Goal: Task Accomplishment & Management: Use online tool/utility

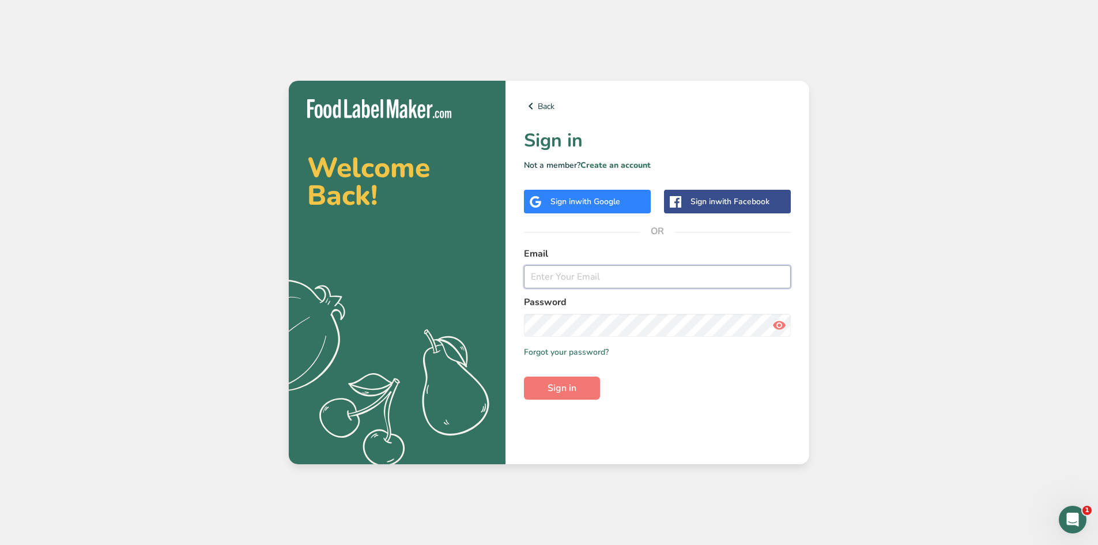
paste input "[EMAIL_ADDRESS][DOMAIN_NAME]"
type input "[EMAIL_ADDRESS][DOMAIN_NAME]"
click at [578, 383] on button "Sign in" at bounding box center [562, 387] width 76 height 23
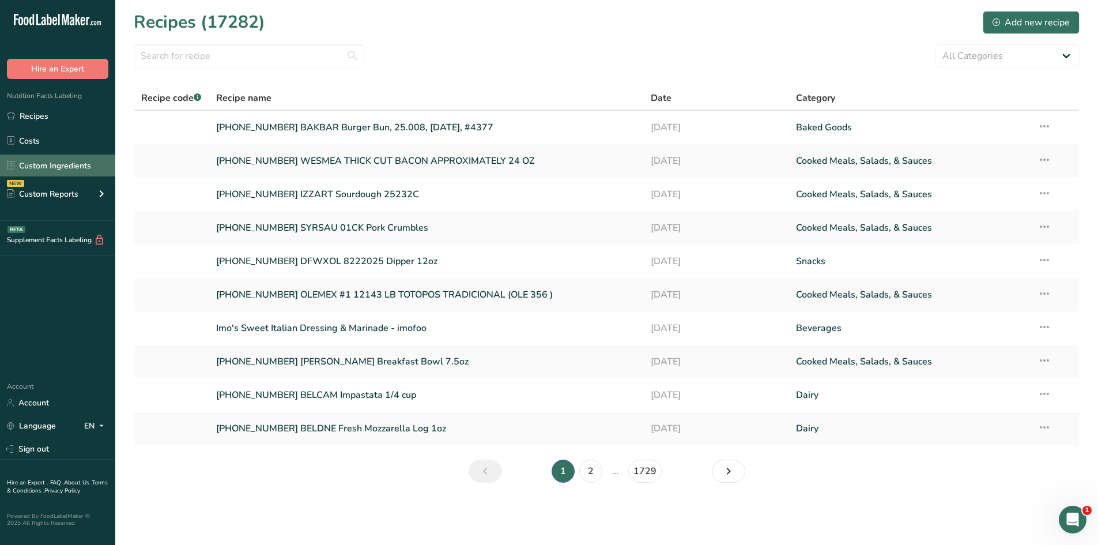
click at [65, 164] on link "Custom Ingredients" at bounding box center [57, 165] width 115 height 22
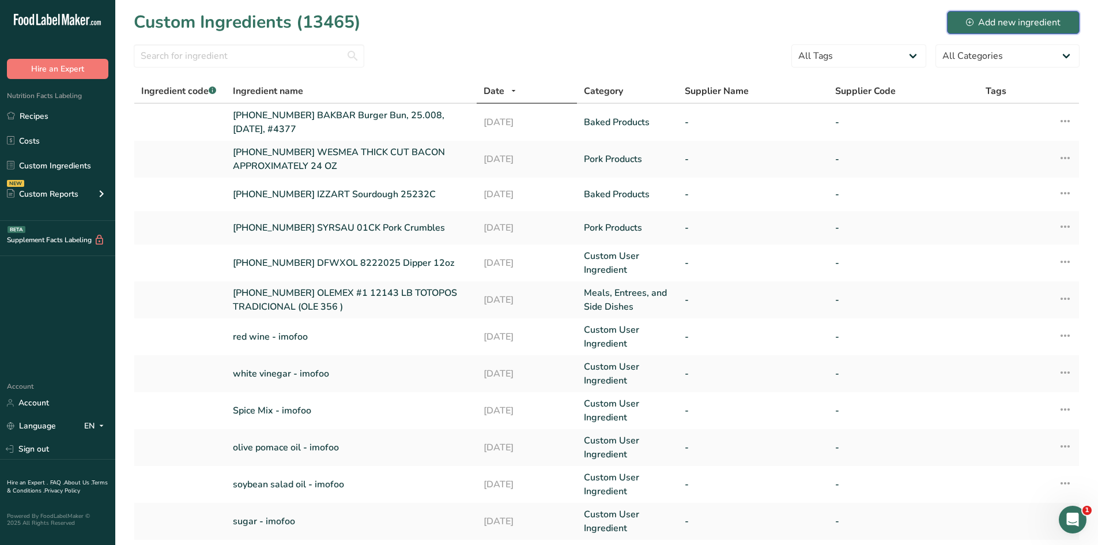
click at [1033, 24] on div "Add new ingredient" at bounding box center [1013, 23] width 94 height 14
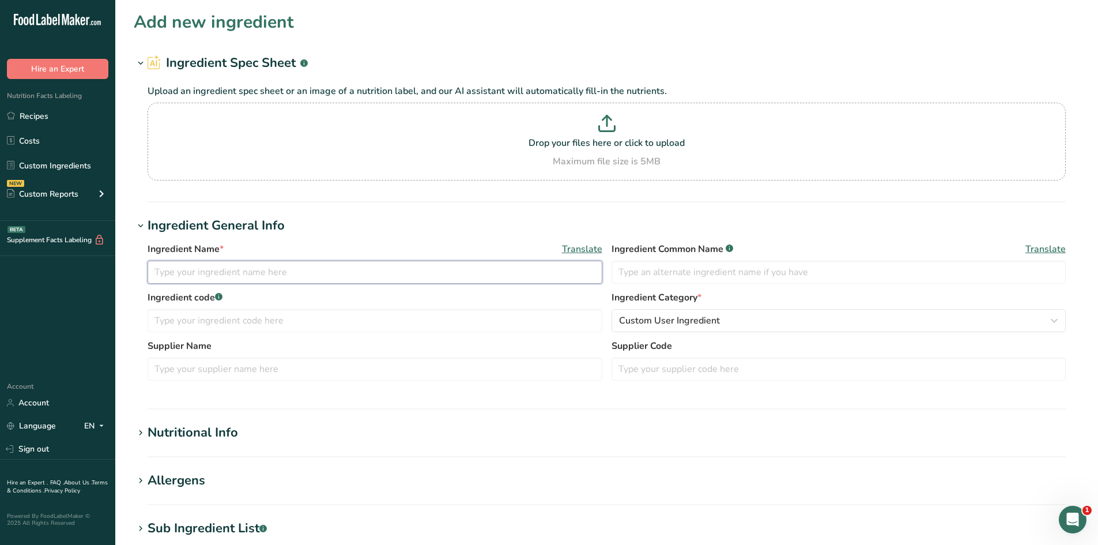
click at [247, 270] on input "text" at bounding box center [375, 271] width 455 height 23
paste input "[PERSON_NAME] - SHREDDED CHICKEN MEAT BLOCK 17%"
click at [502, 274] on input "CRIINC [PHONE_NUMBER] [PERSON_NAME] - SHREDDED CHICKEN MEAT BLOCK 17%" at bounding box center [375, 271] width 455 height 23
paste input "pump Blend BME"
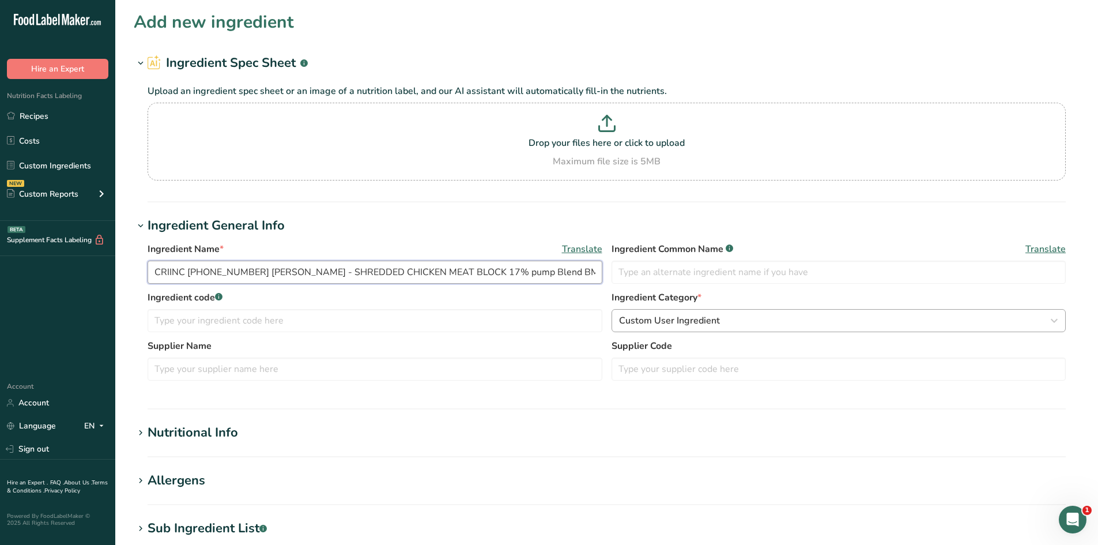
type input "CRIINC [PHONE_NUMBER] [PERSON_NAME] - SHREDDED CHICKEN MEAT BLOCK 17% pump Blen…"
click at [655, 321] on span "Custom User Ingredient" at bounding box center [669, 320] width 101 height 14
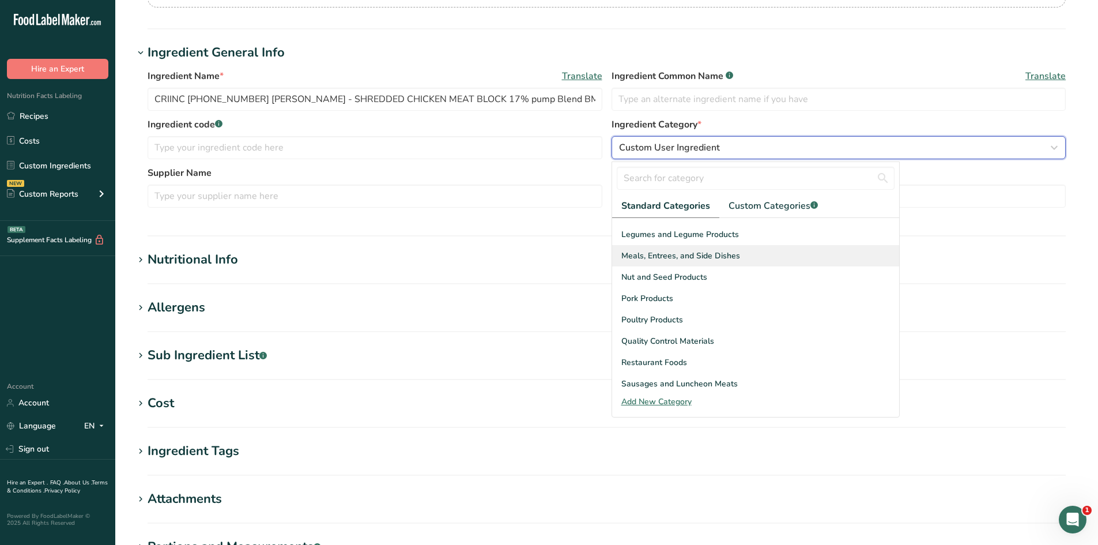
scroll to position [346, 0]
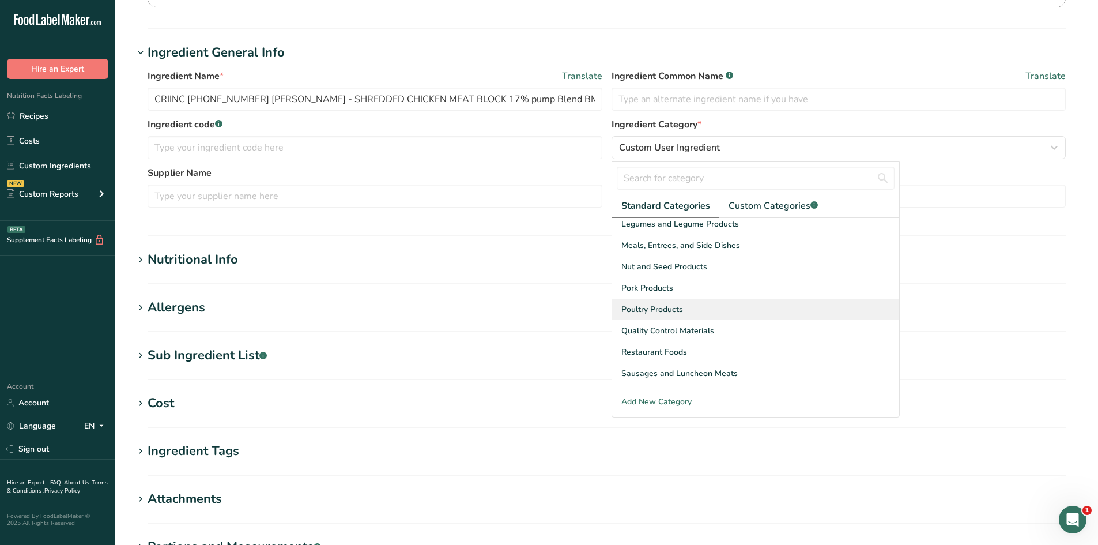
click at [660, 315] on div "Poultry Products" at bounding box center [755, 308] width 287 height 21
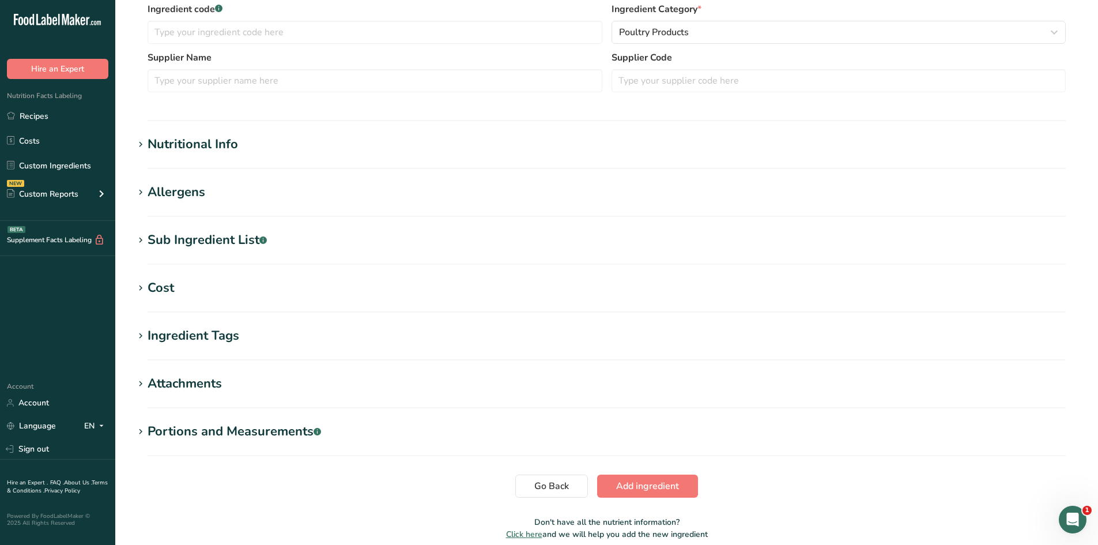
scroll to position [339, 0]
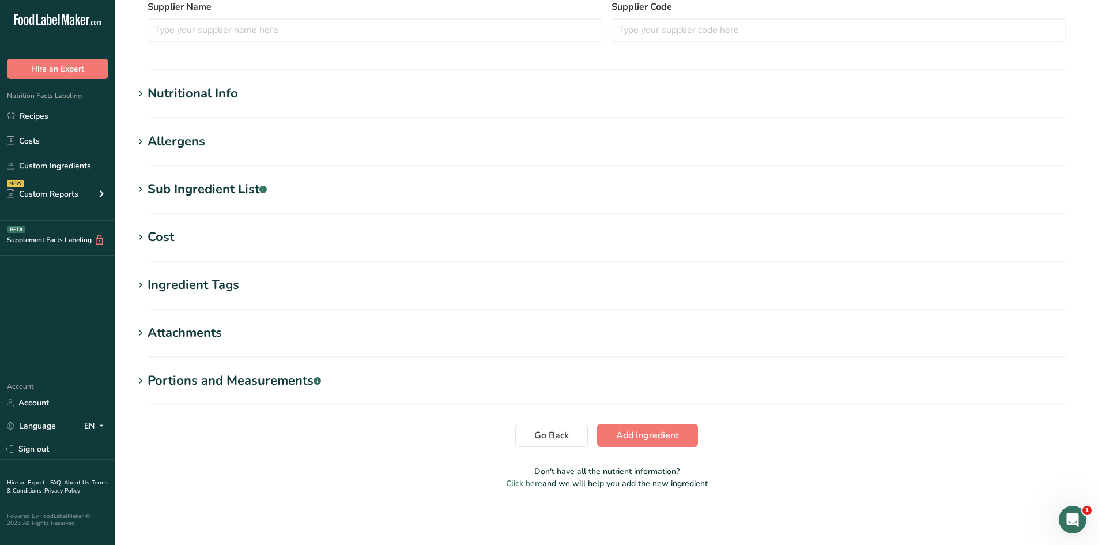
click at [214, 93] on div "Nutritional Info" at bounding box center [193, 93] width 90 height 19
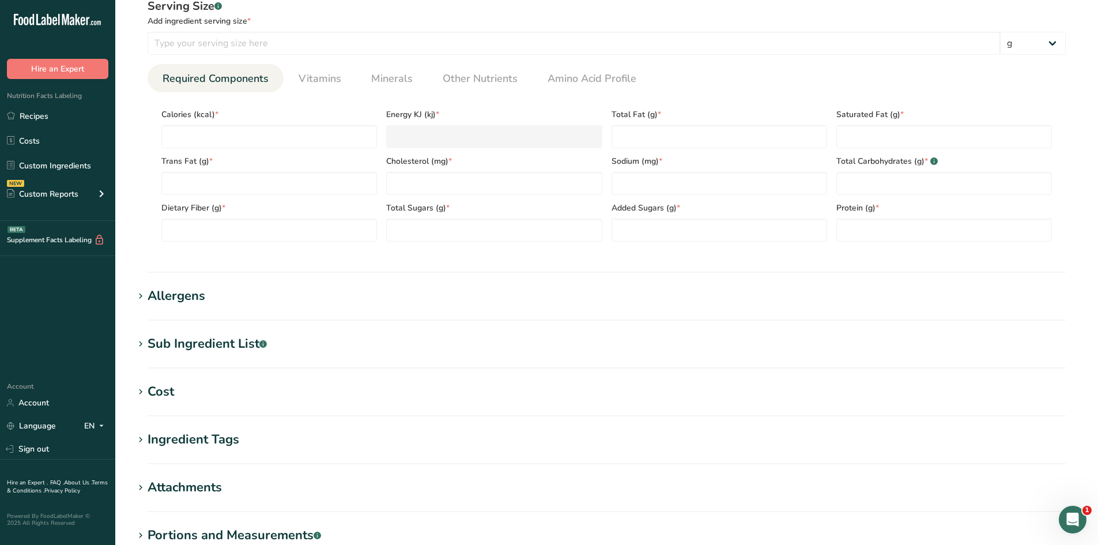
scroll to position [454, 0]
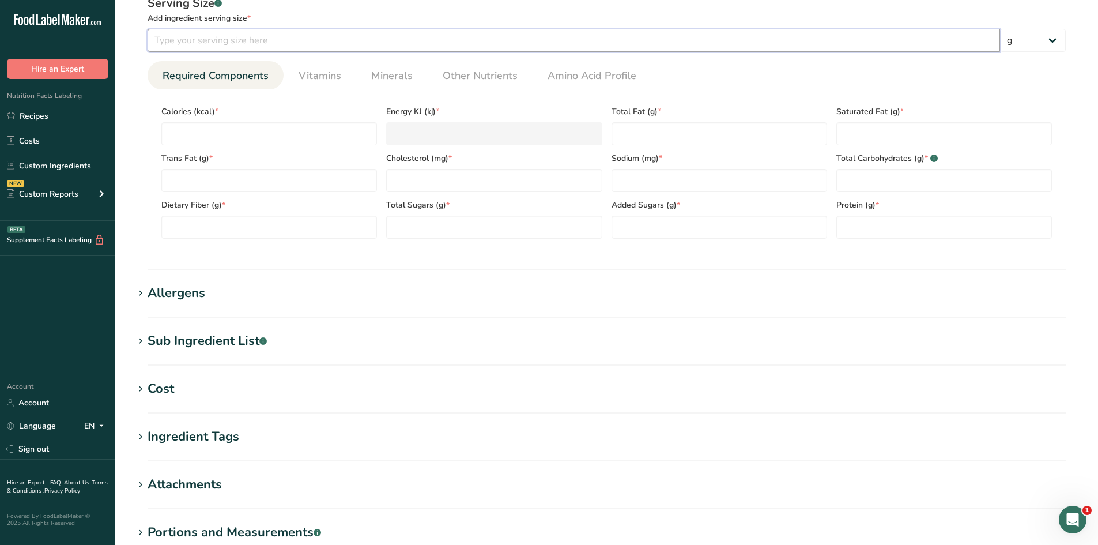
click at [289, 50] on input "number" at bounding box center [574, 40] width 852 height 23
type input "100"
click at [297, 17] on div "Add ingredient serving size *" at bounding box center [607, 18] width 918 height 12
click at [483, 85] on link "Other Nutrients" at bounding box center [480, 75] width 84 height 29
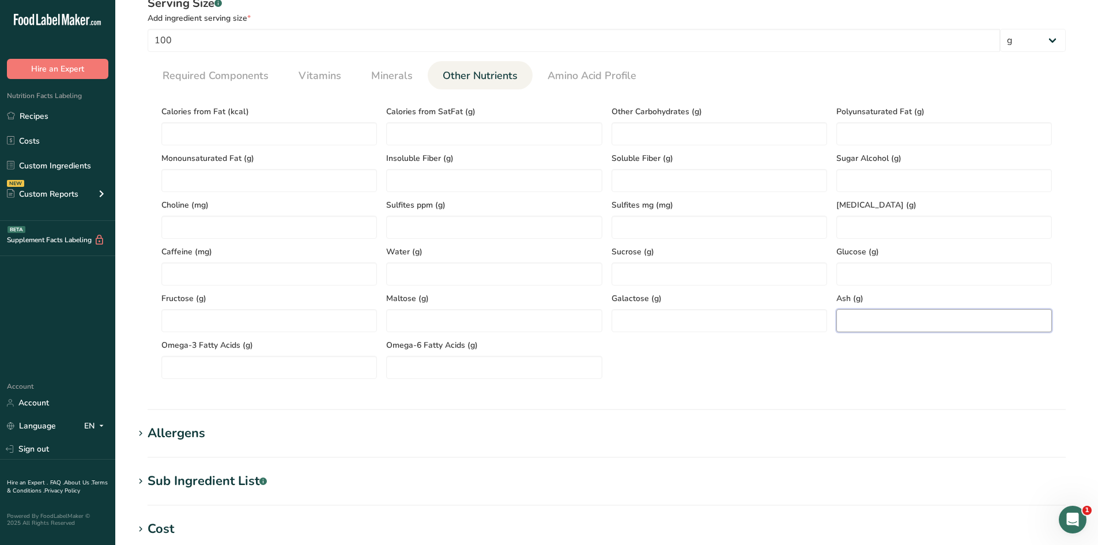
paste input "1.91"
type input "1.91"
click at [807, 381] on section "Calories (kcal) * Energy KJ (kj) * Total Fat (g) * Saturated Fat (g) * Trans Fa…" at bounding box center [607, 238] width 918 height 298
paste Fat "20.7"
type Fat "20.7"
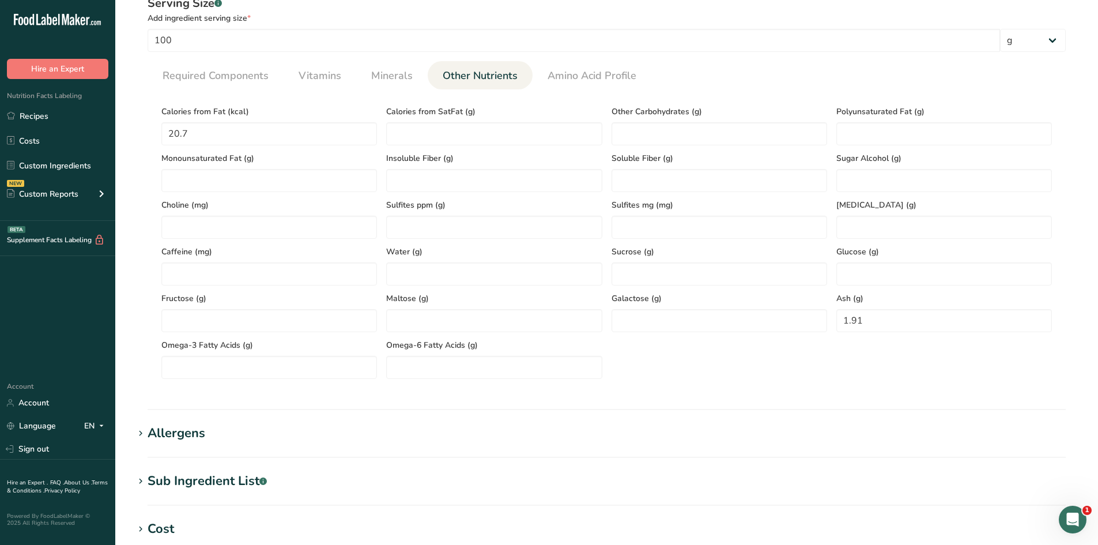
click at [156, 269] on section "Calories (kcal) * Energy KJ (kj) * Total Fat (g) * Saturated Fat (g) * Trans Fa…" at bounding box center [607, 238] width 918 height 298
drag, startPoint x: 235, startPoint y: 165, endPoint x: 195, endPoint y: 179, distance: 42.5
paste Fat "0.97"
type Fat "0.97"
click at [150, 228] on section "Calories (kcal) * Energy KJ (kj) * Total Fat (g) * Saturated Fat (g) * Trans Fa…" at bounding box center [607, 238] width 918 height 298
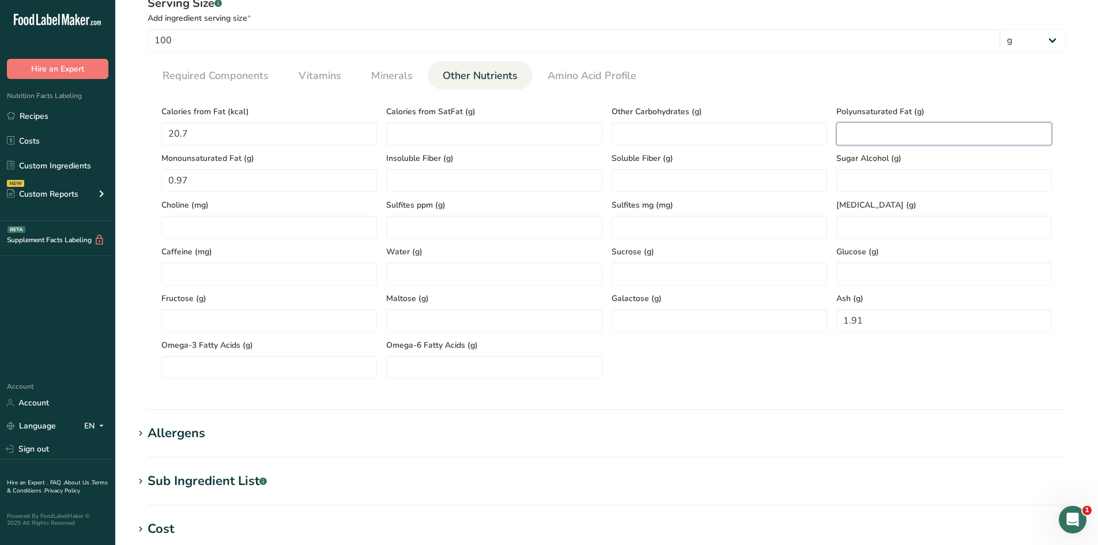
paste Fat "0.41"
type Fat "0.41"
click at [825, 89] on section "Calories (kcal) * Energy KJ (kj) * Total Fat (g) * Saturated Fat (g) * Trans Fa…" at bounding box center [607, 238] width 918 height 298
click at [396, 71] on span "Minerals" at bounding box center [391, 76] width 41 height 16
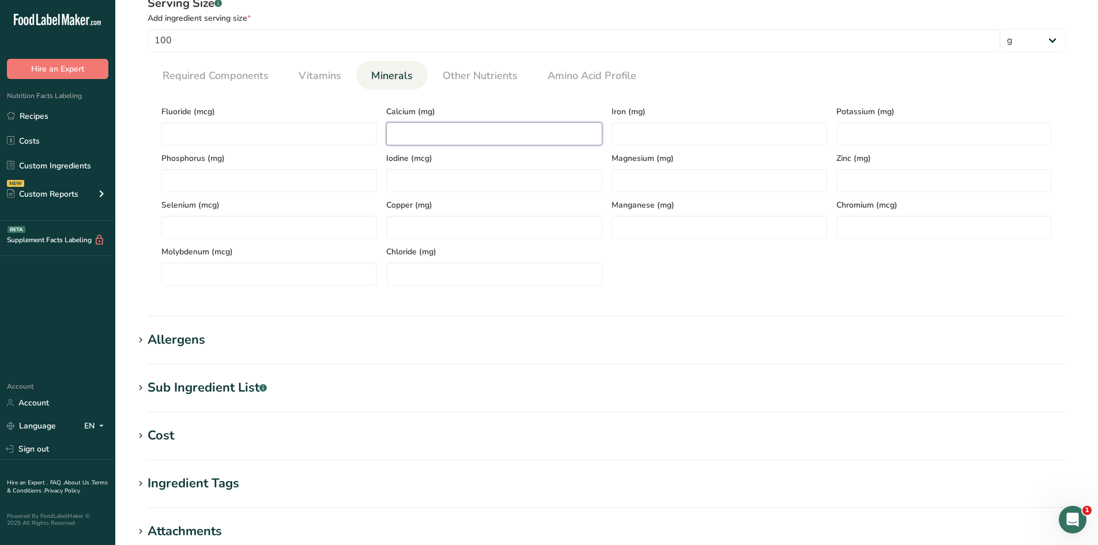
paste input "4.43"
type input "4.43"
click at [442, 307] on section "Nutritional Info Serving Size .a-a{fill:#347362;}.b-a{fill:#fff;} Add ingredien…" at bounding box center [607, 142] width 946 height 347
click at [657, 135] on input "number" at bounding box center [718, 133] width 215 height 23
type input "0"
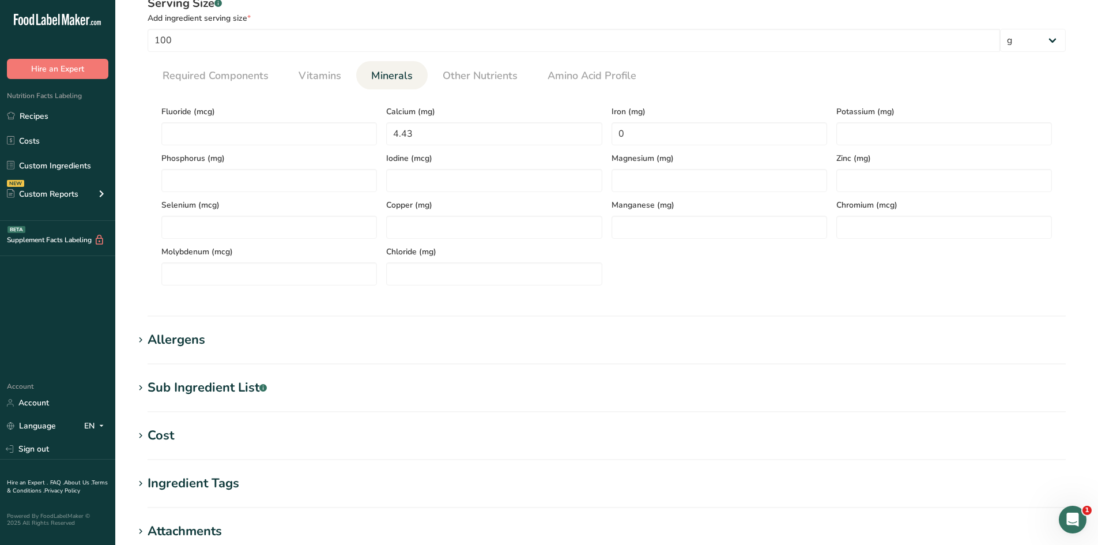
click at [682, 80] on ul "Required Components Vitamins Minerals Other Nutrients Amino Acid Profile" at bounding box center [607, 75] width 918 height 28
paste input "259.32"
type input "259.32"
click at [797, 96] on section "Calories (kcal) * Energy KJ (kj) * Total Fat (g) * Saturated Fat (g) * Trans Fa…" at bounding box center [607, 191] width 918 height 205
click at [322, 73] on span "Vitamins" at bounding box center [319, 76] width 43 height 16
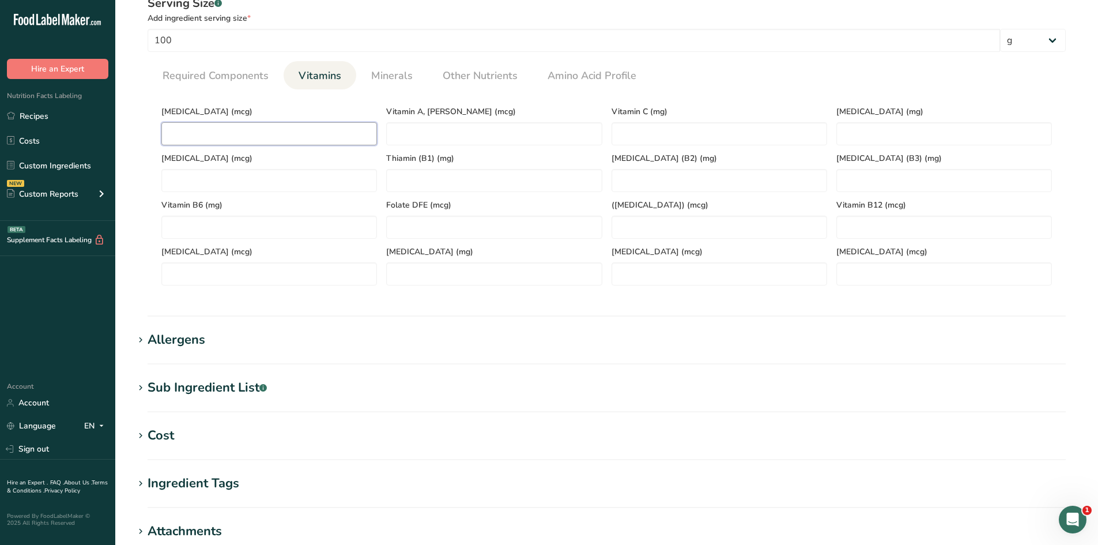
click at [251, 143] on D "number" at bounding box center [268, 133] width 215 height 23
type D "0"
click at [233, 101] on div "[MEDICAL_DATA] (mcg) 0" at bounding box center [269, 122] width 225 height 47
click at [433, 134] on RAE "number" at bounding box center [493, 133] width 215 height 23
type RAE "0"
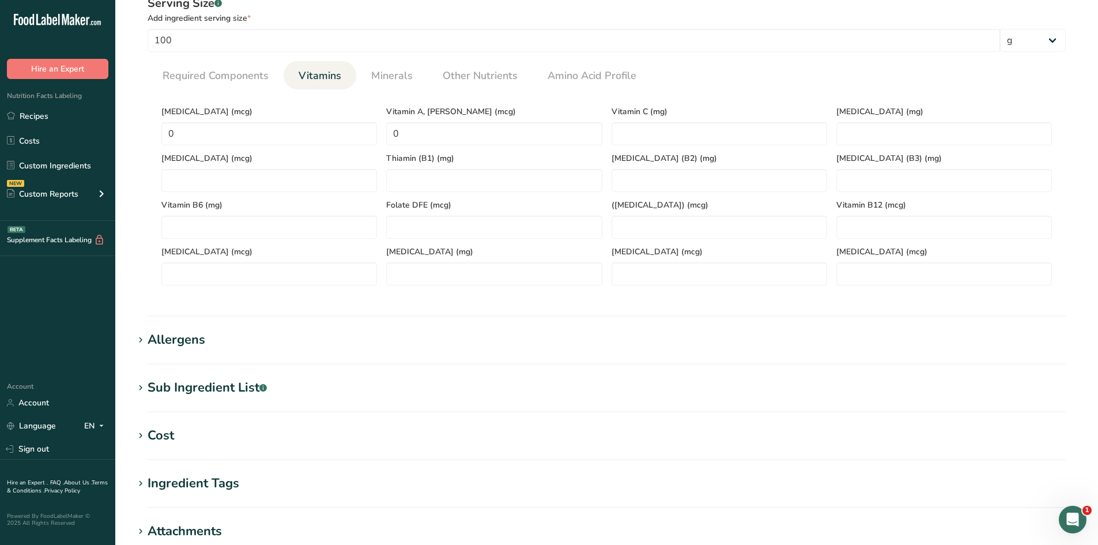
click at [490, 105] on div "Vitamin A, [PERSON_NAME] (mcg) 0" at bounding box center [493, 122] width 225 height 47
click at [709, 137] on C "number" at bounding box center [718, 133] width 215 height 23
type C "0"
click at [172, 79] on span "Required Components" at bounding box center [215, 76] width 106 height 16
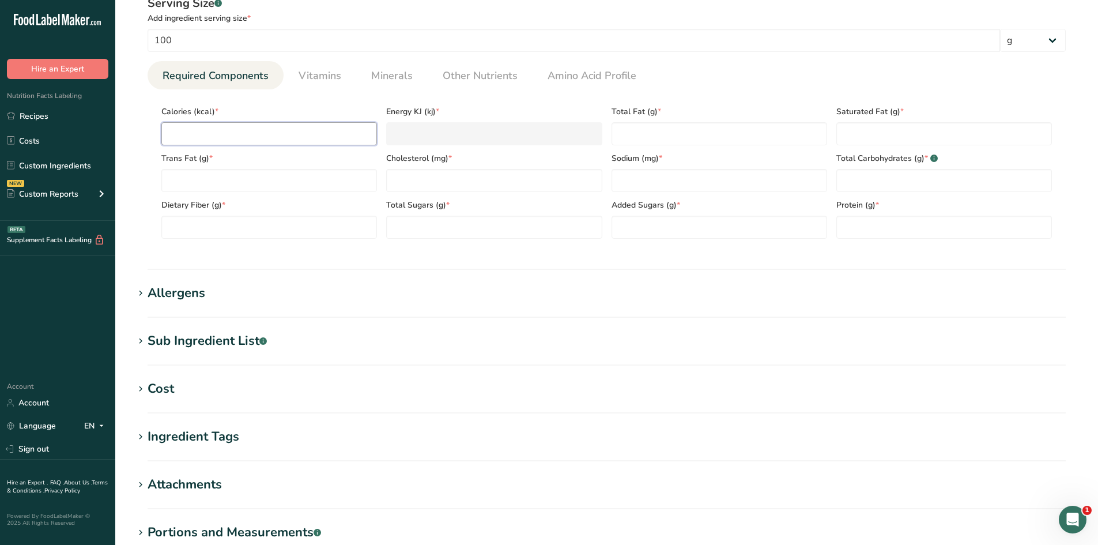
paste input "106.6"
type input "106.6"
type KJ "446"
type input "106.6"
click at [316, 262] on section "Nutritional Info Serving Size .a-a{fill:#347362;}.b-a{fill:#fff;} Add ingredien…" at bounding box center [607, 119] width 946 height 301
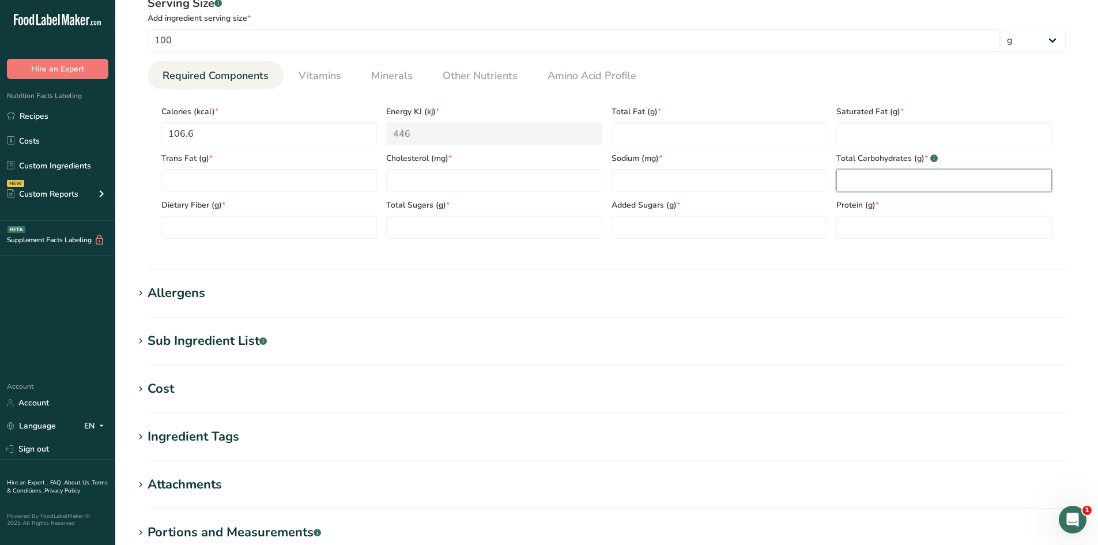
paste Carbohydrates "1.02"
type Carbohydrates "1.02"
click at [895, 250] on div "Serving Size .a-a{fill:#347362;}.b-a{fill:#fff;} Add ingredient serving size * …" at bounding box center [607, 121] width 946 height 267
paste input "70.1"
type input "70.1"
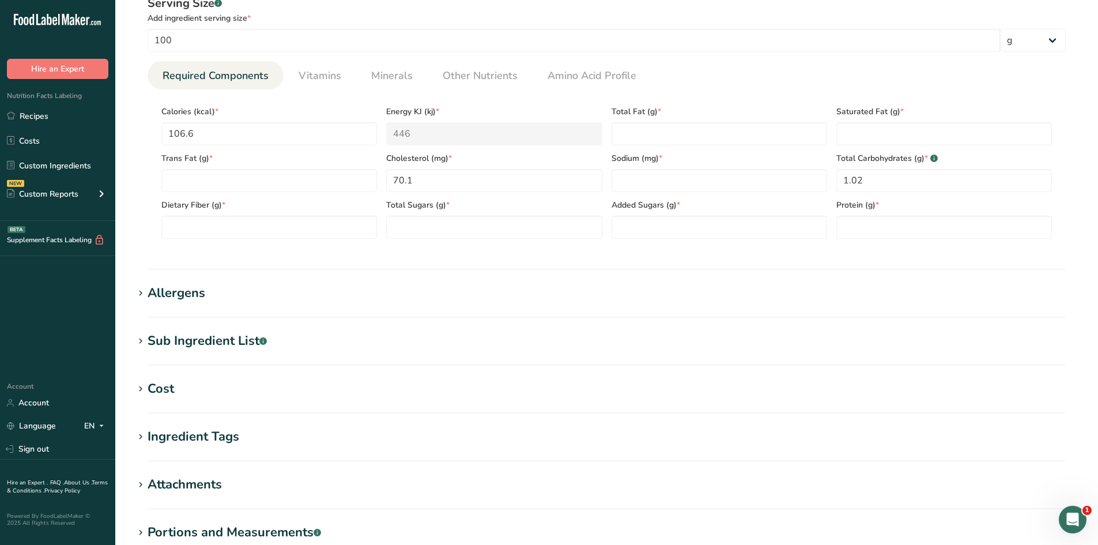
click at [445, 248] on div "Serving Size .a-a{fill:#347362;}.b-a{fill:#fff;} Add ingredient serving size * …" at bounding box center [607, 121] width 946 height 267
paste Fat "2.3"
type Fat "2.3"
click at [681, 256] on section "Nutritional Info Serving Size .a-a{fill:#347362;}.b-a{fill:#fff;} Add ingredien…" at bounding box center [607, 119] width 946 height 301
paste input "536.63"
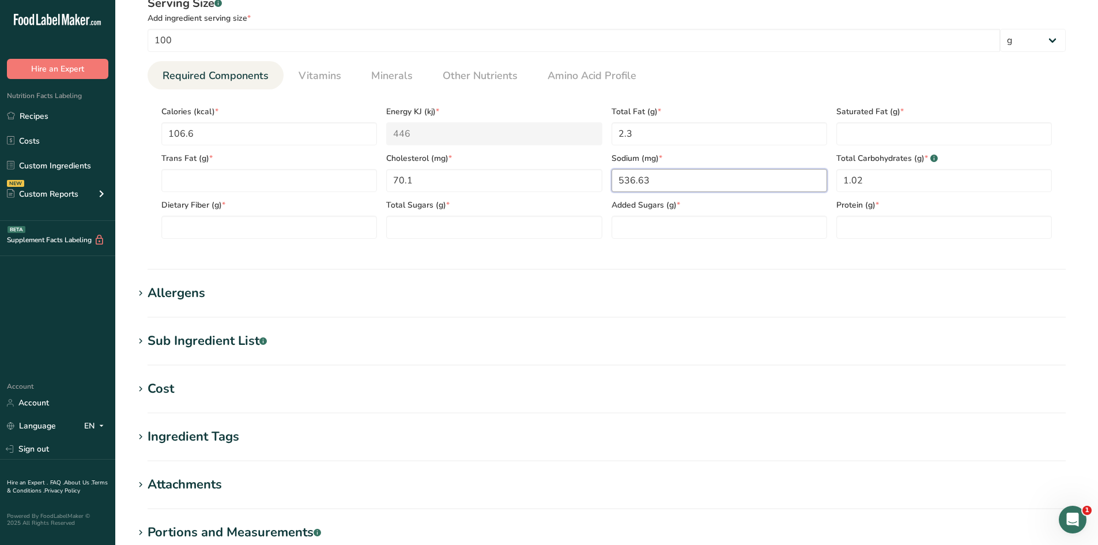
type input "536.63"
click at [649, 251] on div "Serving Size .a-a{fill:#347362;}.b-a{fill:#fff;} Add ingredient serving size * …" at bounding box center [607, 121] width 946 height 267
paste input "20.46"
type input "20.46"
click at [827, 257] on section "Nutritional Info Serving Size .a-a{fill:#347362;}.b-a{fill:#fff;} Add ingredien…" at bounding box center [607, 119] width 946 height 301
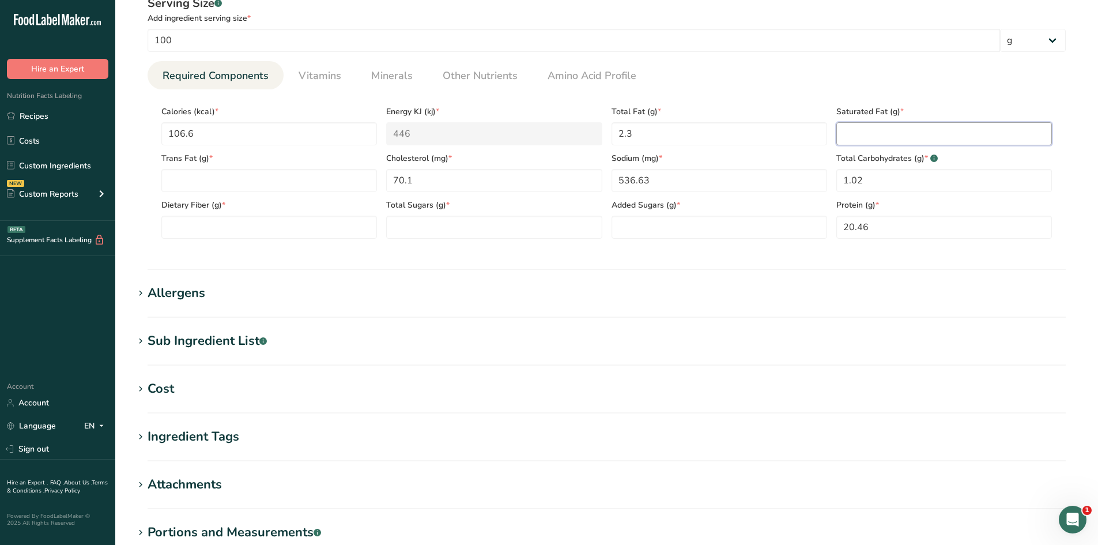
paste Fat "0.91"
type Fat "0.91"
click at [528, 230] on Sugars "number" at bounding box center [493, 226] width 215 height 23
type Sugars "0"
click at [653, 230] on Sugars "number" at bounding box center [718, 226] width 215 height 23
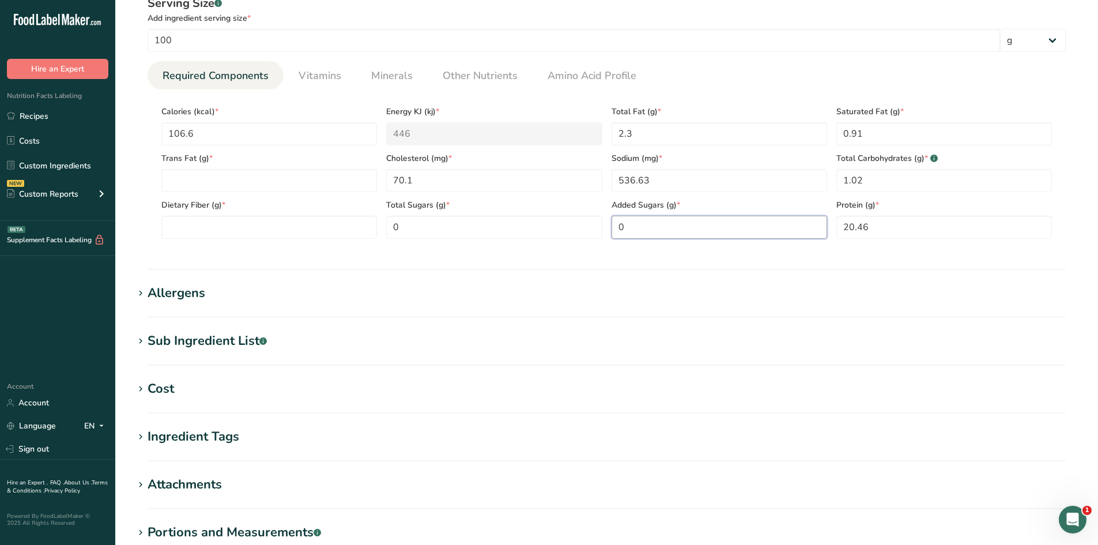
type Sugars "0"
click at [648, 249] on div "Serving Size .a-a{fill:#347362;}.b-a{fill:#fff;} Add ingredient serving size * …" at bounding box center [607, 121] width 946 height 267
click at [251, 177] on Fat "number" at bounding box center [268, 180] width 215 height 23
type Fat "0"
click at [259, 236] on Fiber "number" at bounding box center [268, 226] width 215 height 23
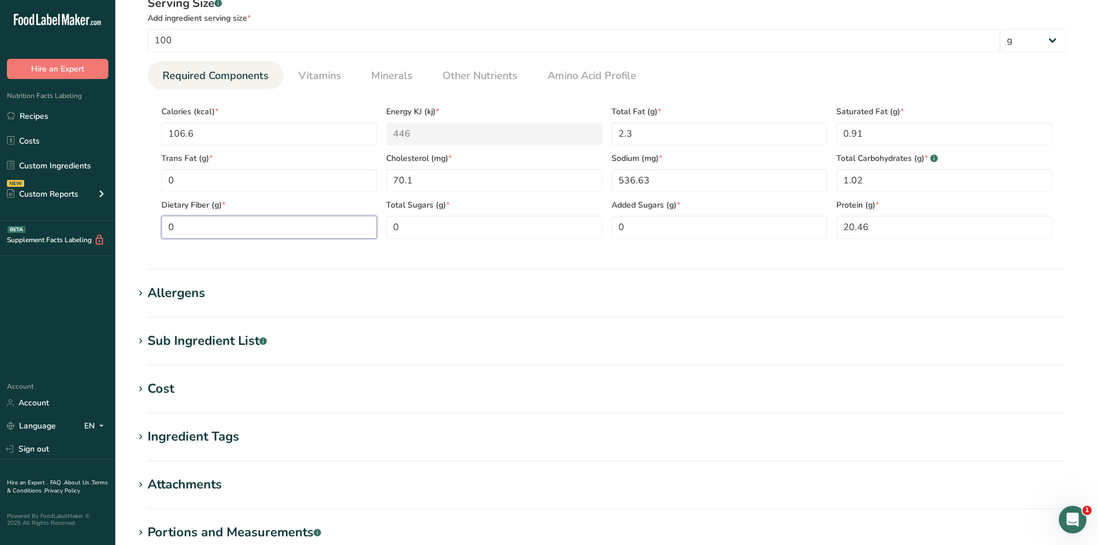
type Fiber "0"
click at [416, 256] on section "Nutritional Info Serving Size .a-a{fill:#347362;}.b-a{fill:#fff;} Add ingredien…" at bounding box center [607, 119] width 946 height 301
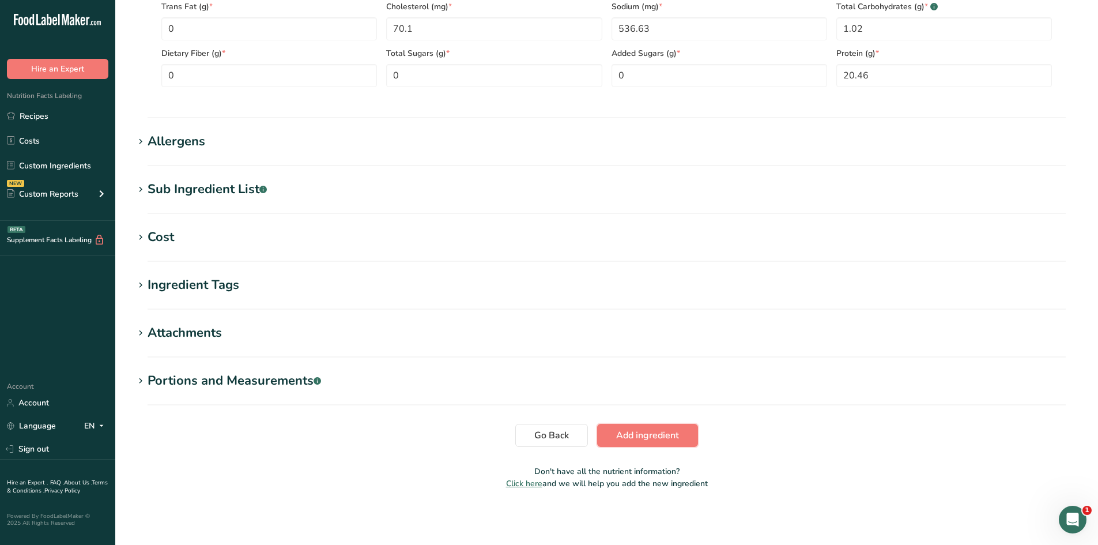
click at [607, 425] on button "Add ingredient" at bounding box center [647, 435] width 101 height 23
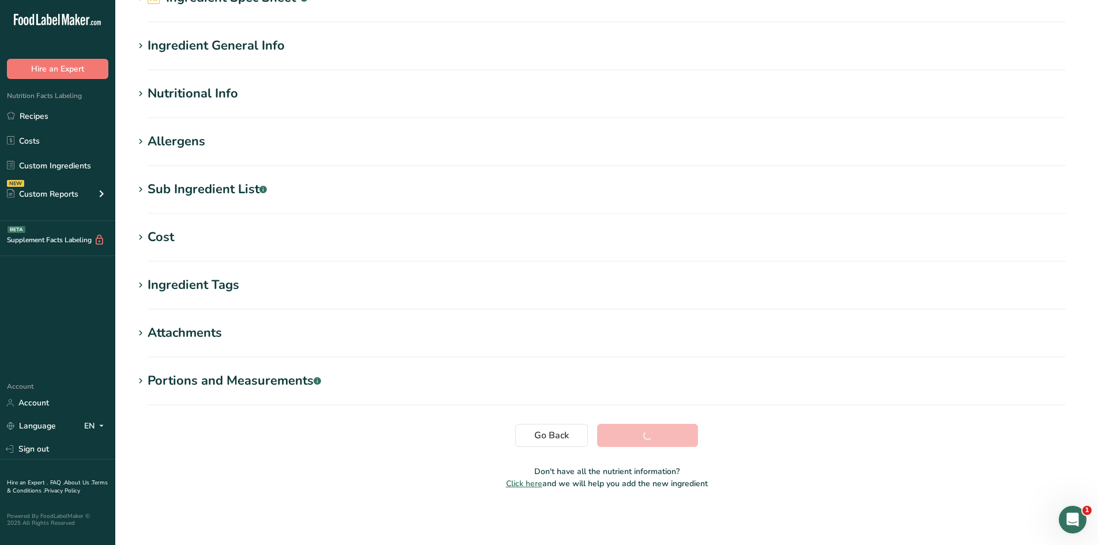
scroll to position [65, 0]
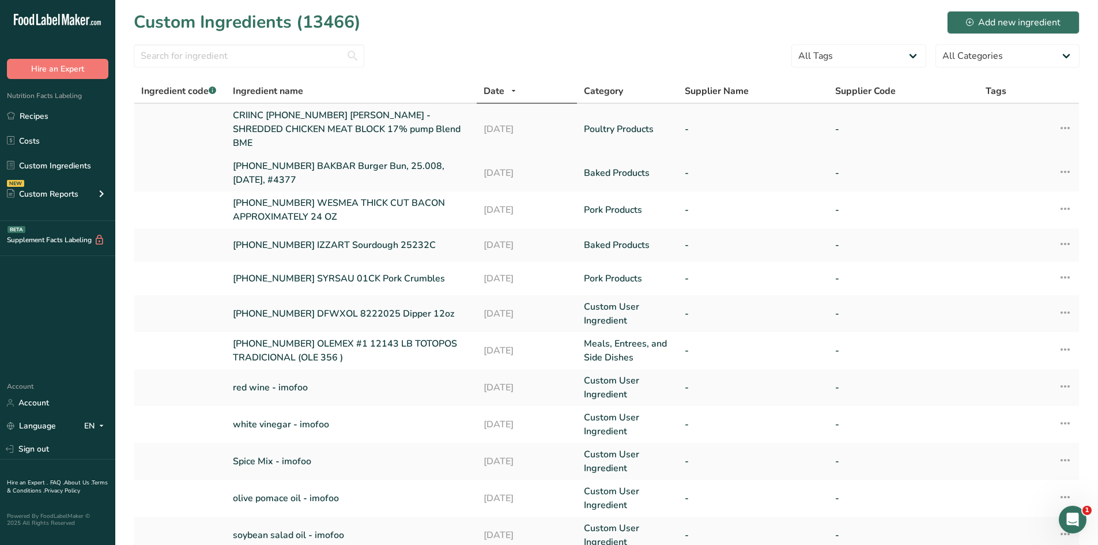
drag, startPoint x: 231, startPoint y: 114, endPoint x: 434, endPoint y: 132, distance: 203.7
click at [434, 132] on td "CRIINC [PHONE_NUMBER] [PERSON_NAME] - SHREDDED CHICKEN MEAT BLOCK 17% pump Blen…" at bounding box center [351, 129] width 251 height 51
copy link "CRIINC [PHONE_NUMBER] [PERSON_NAME] - SHREDDED CHICKEN MEAT BLOCK 17% pump Blen…"
click at [60, 111] on link "Recipes" at bounding box center [57, 116] width 115 height 22
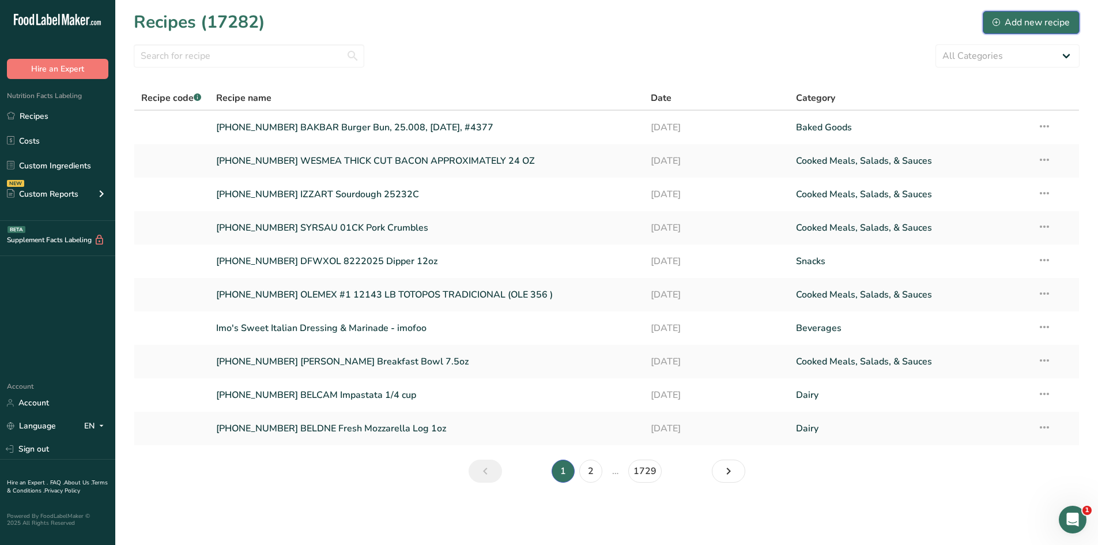
click at [1011, 27] on div "Add new recipe" at bounding box center [1030, 23] width 77 height 14
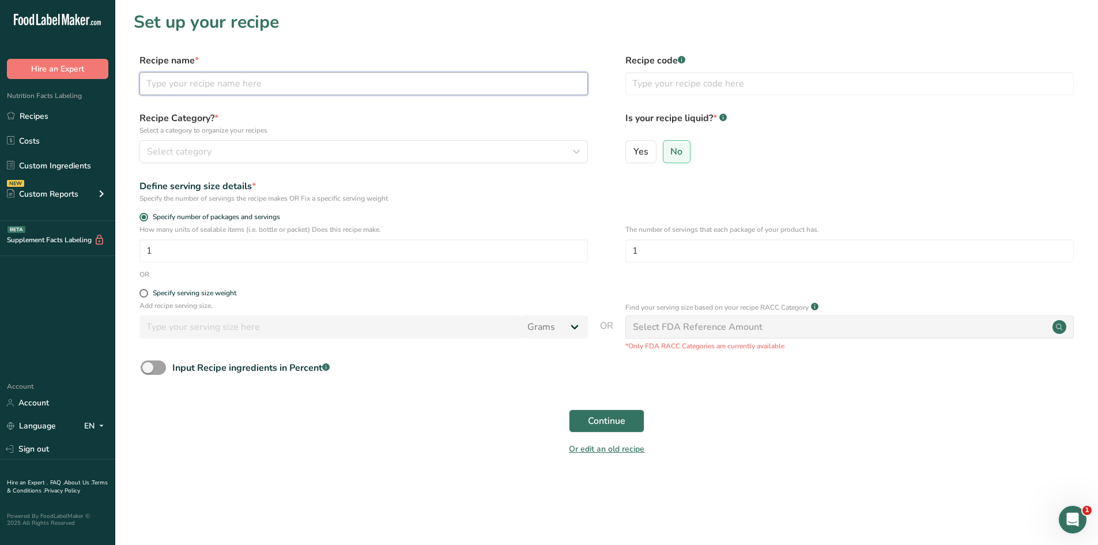
paste input "CRIINC [PHONE_NUMBER] [PERSON_NAME] - SHREDDED CHICKEN MEAT BLOCK 17% pump Blen…"
type input "CRIINC [PHONE_NUMBER] [PERSON_NAME] - SHREDDED CHICKEN MEAT BLOCK 17% pump Blen…"
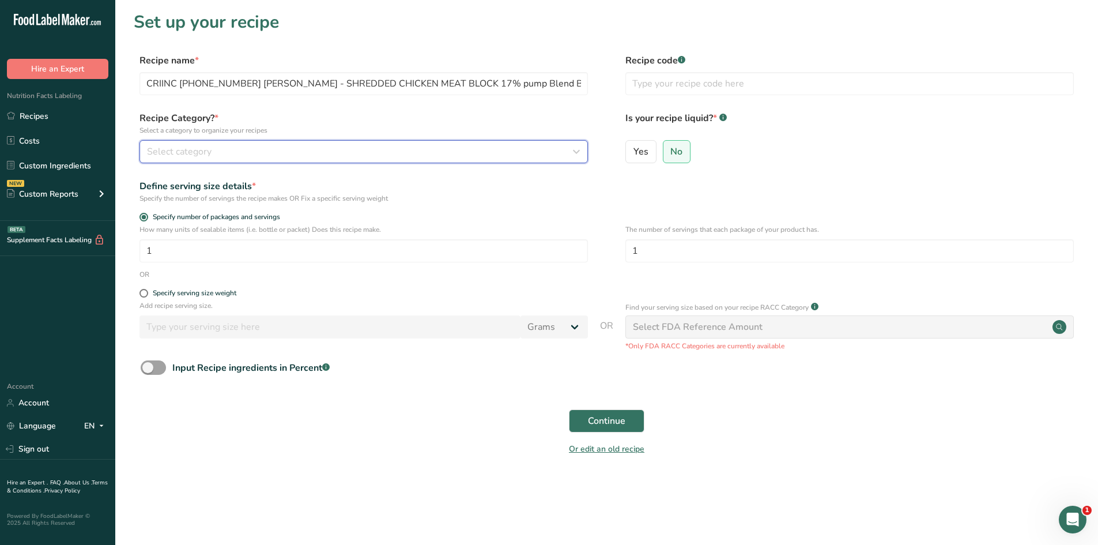
click at [225, 155] on div "Select category" at bounding box center [360, 152] width 426 height 14
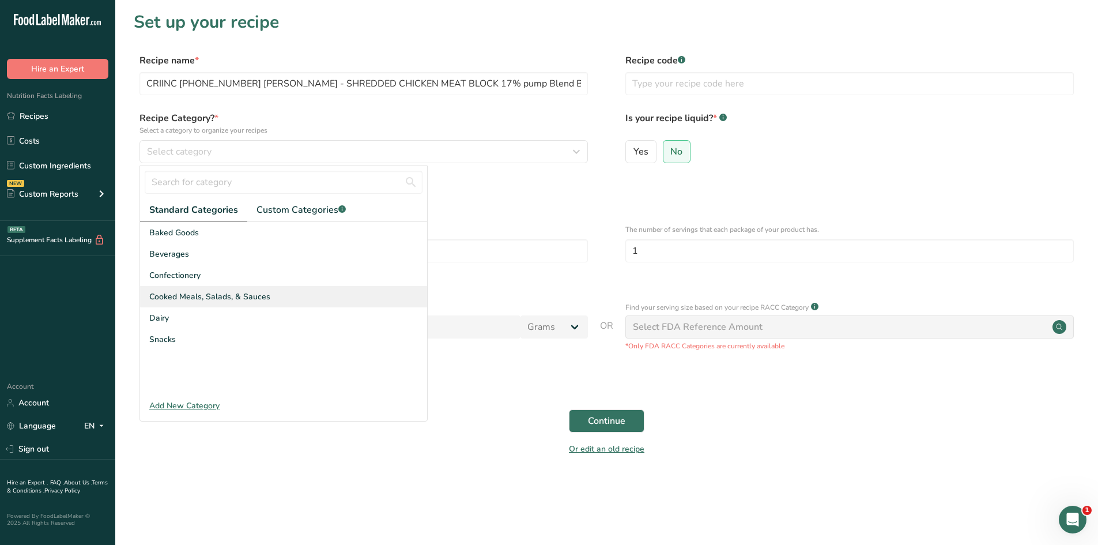
click at [198, 290] on div "Cooked Meals, Salads, & Sauces" at bounding box center [283, 296] width 287 height 21
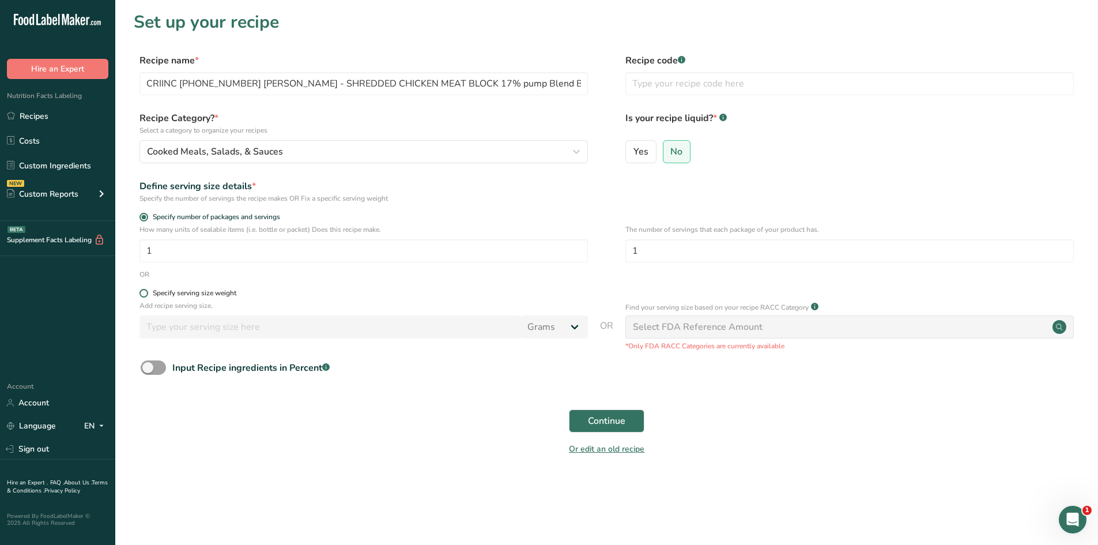
click at [144, 291] on span at bounding box center [143, 293] width 9 height 9
click at [144, 291] on input "Specify serving size weight" at bounding box center [142, 292] width 7 height 7
radio input "true"
radio input "false"
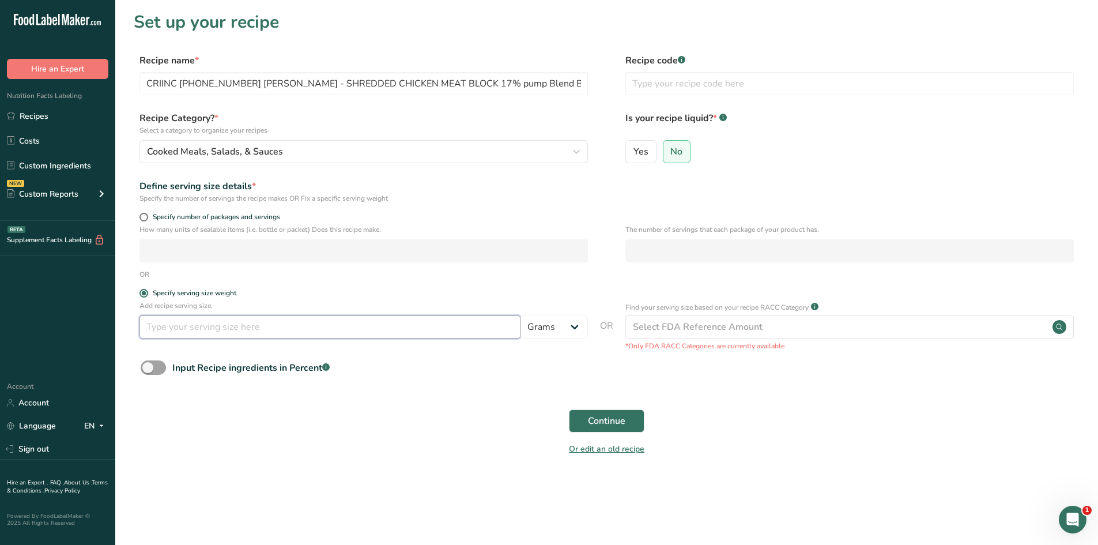
click at [207, 334] on input "number" at bounding box center [329, 326] width 381 height 23
type input "100"
click at [492, 464] on section "Set up your recipe Recipe name * CRIINC [PHONE_NUMBER] [PERSON_NAME] - SHREDDED…" at bounding box center [606, 240] width 982 height 481
click at [599, 419] on span "Continue" at bounding box center [606, 421] width 37 height 14
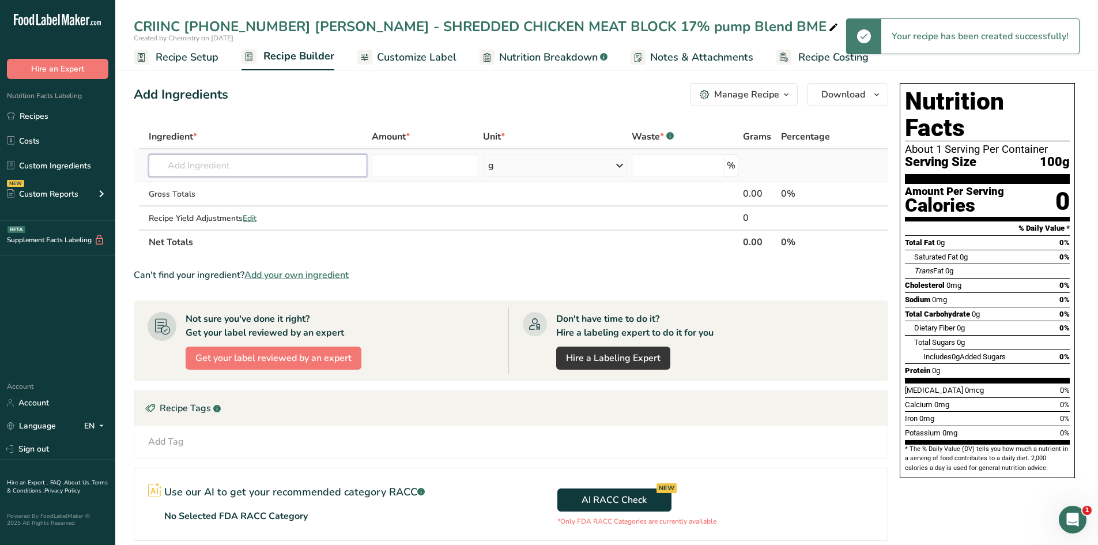
paste input "CRIINC [PHONE_NUMBER] [PERSON_NAME] - SHREDDED CHICKEN MEAT BLOCK 17% pump Blen…"
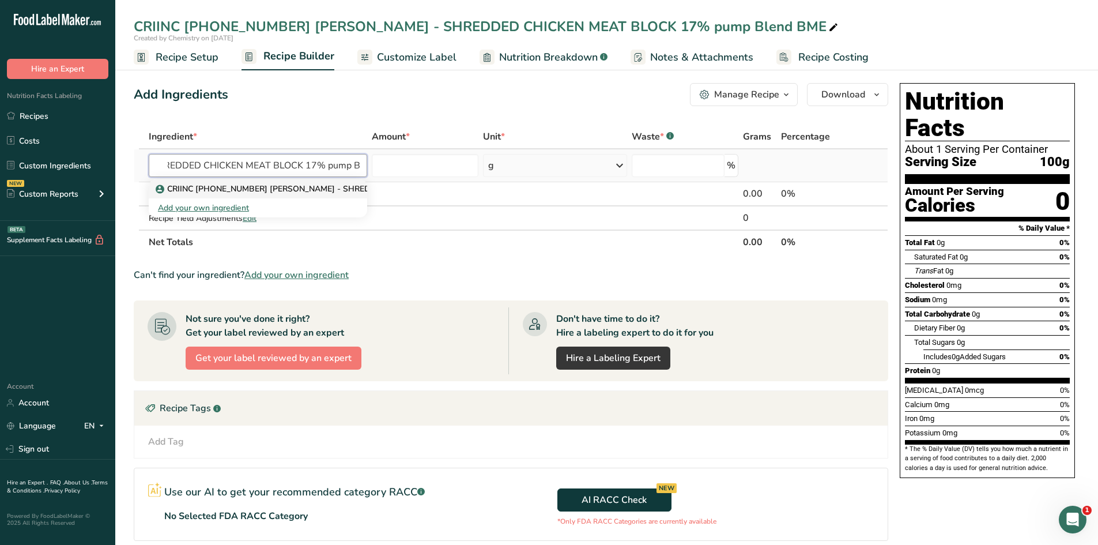
type input "CRIINC [PHONE_NUMBER] [PERSON_NAME] - SHREDDED CHICKEN MEAT BLOCK 17% pump Blen…"
click at [294, 185] on p "CRIINC [PHONE_NUMBER] [PERSON_NAME] - SHREDDED CHICKEN MEAT BLOCK 17% pump Blen…" at bounding box center [361, 189] width 406 height 12
type input "CRIINC [PHONE_NUMBER] [PERSON_NAME] - SHREDDED CHICKEN MEAT BLOCK 17% pump Blen…"
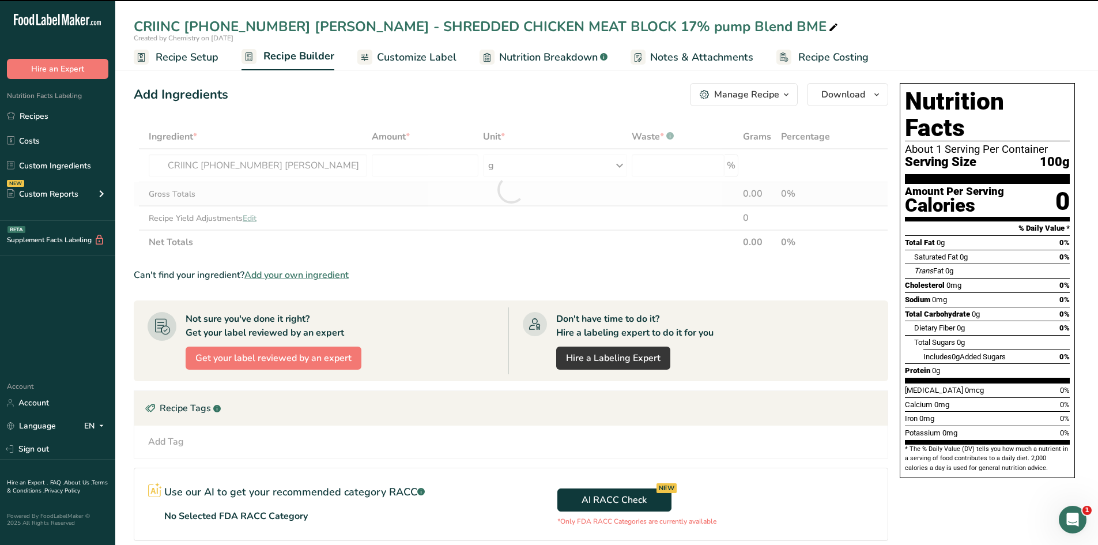
type input "0"
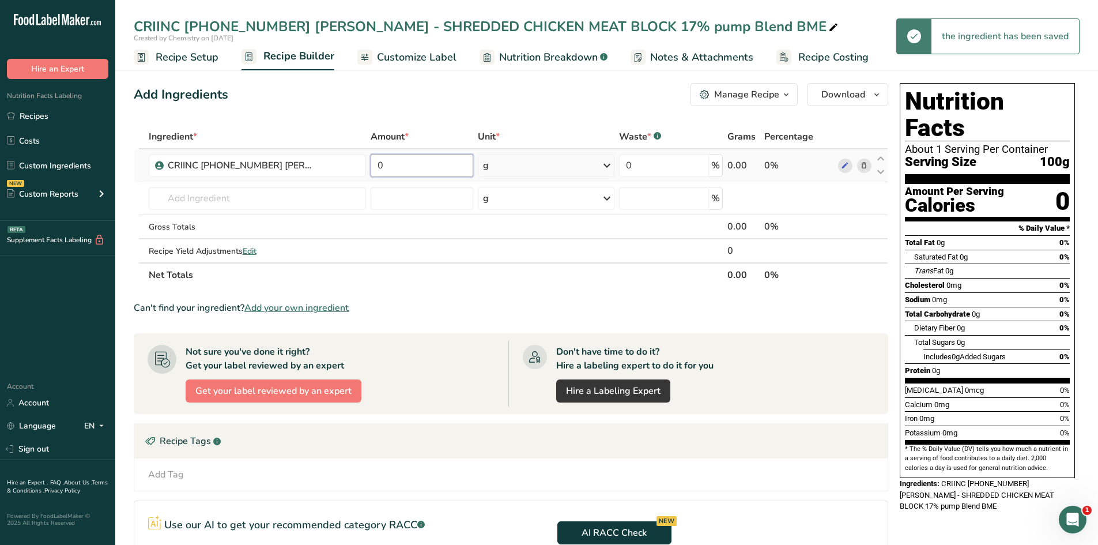
drag, startPoint x: 396, startPoint y: 171, endPoint x: 372, endPoint y: 168, distance: 24.9
click at [372, 168] on input "0" at bounding box center [421, 165] width 103 height 23
type input "100"
click at [372, 106] on div "Add Ingredients Manage Recipe Delete Recipe Duplicate Recipe Scale Recipe Save …" at bounding box center [514, 386] width 761 height 617
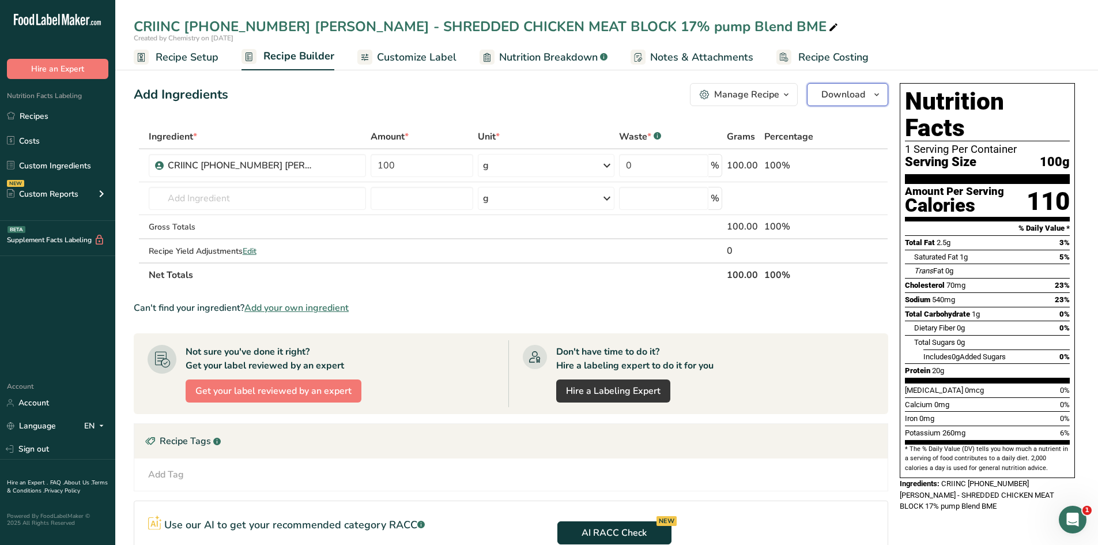
click at [876, 97] on icon "button" at bounding box center [876, 95] width 9 height 14
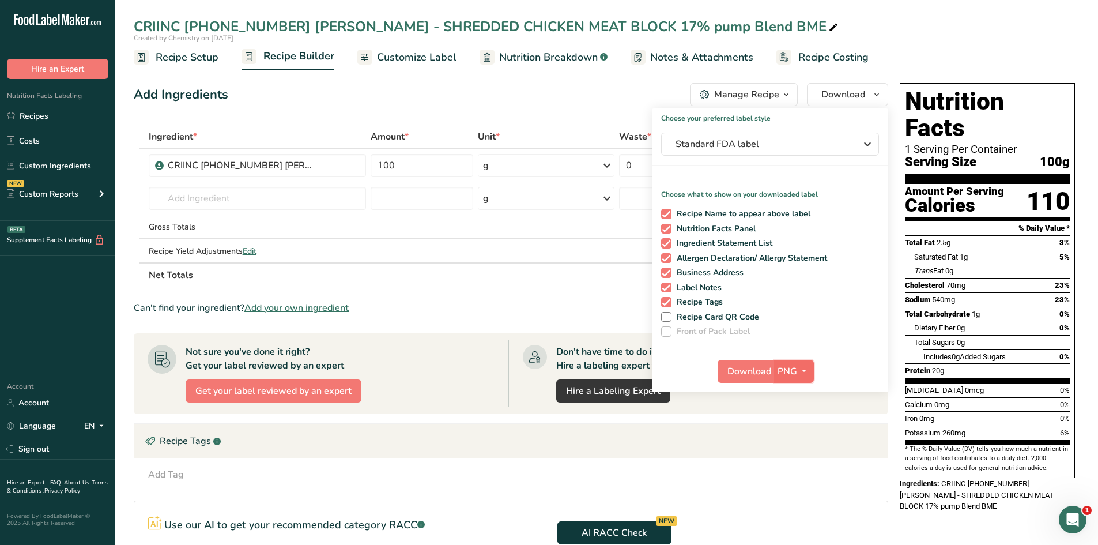
click at [787, 370] on span "PNG" at bounding box center [787, 371] width 20 height 14
click at [795, 451] on link "PDF" at bounding box center [795, 451] width 37 height 19
click at [762, 368] on span "Download" at bounding box center [750, 371] width 44 height 14
